Goal: Task Accomplishment & Management: Use online tool/utility

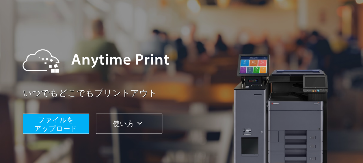
scroll to position [17, 0]
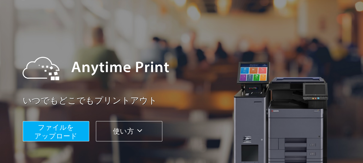
click at [38, 131] on span "ファイルを ​​アップロード" at bounding box center [55, 131] width 43 height 16
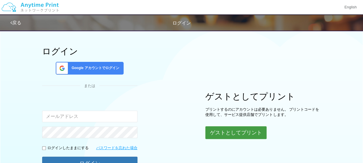
click at [235, 131] on button "ゲストとしてプリント" at bounding box center [236, 132] width 61 height 13
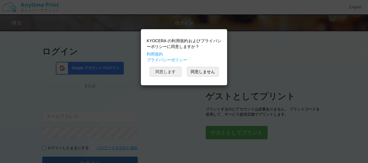
click at [166, 74] on button "同意します" at bounding box center [165, 72] width 32 height 10
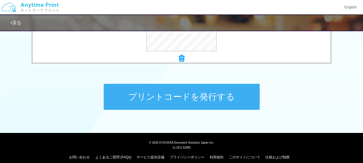
scroll to position [271, 0]
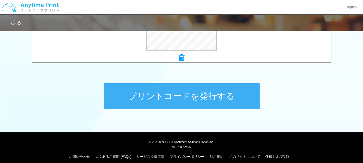
click at [208, 104] on button "プリントコードを発行する" at bounding box center [182, 96] width 156 height 26
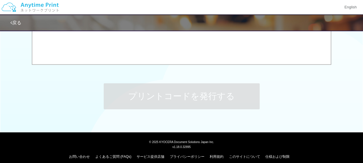
scroll to position [0, 0]
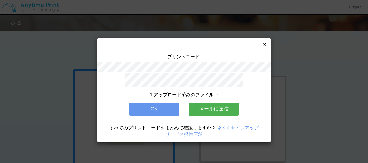
click at [164, 109] on button "OK" at bounding box center [154, 109] width 50 height 13
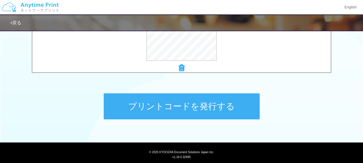
scroll to position [263, 0]
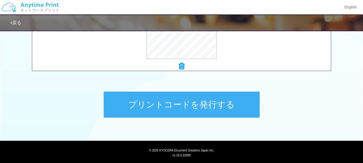
click at [237, 105] on button "プリントコードを発行する" at bounding box center [182, 105] width 156 height 26
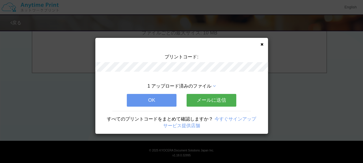
scroll to position [0, 0]
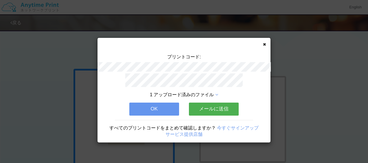
click at [167, 108] on button "OK" at bounding box center [154, 109] width 50 height 13
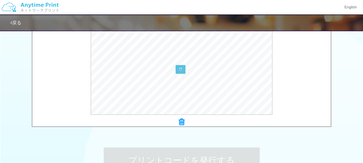
scroll to position [215, 0]
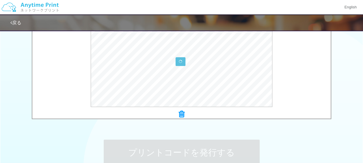
click at [184, 117] on icon at bounding box center [182, 114] width 6 height 8
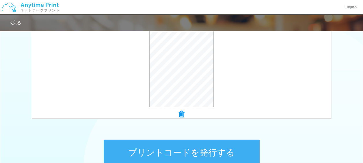
click at [162, 146] on button "プリントコードを発行する" at bounding box center [182, 153] width 156 height 26
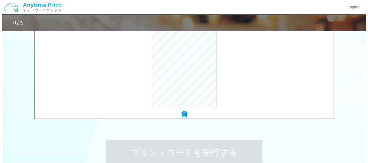
scroll to position [0, 0]
